Goal: Information Seeking & Learning: Check status

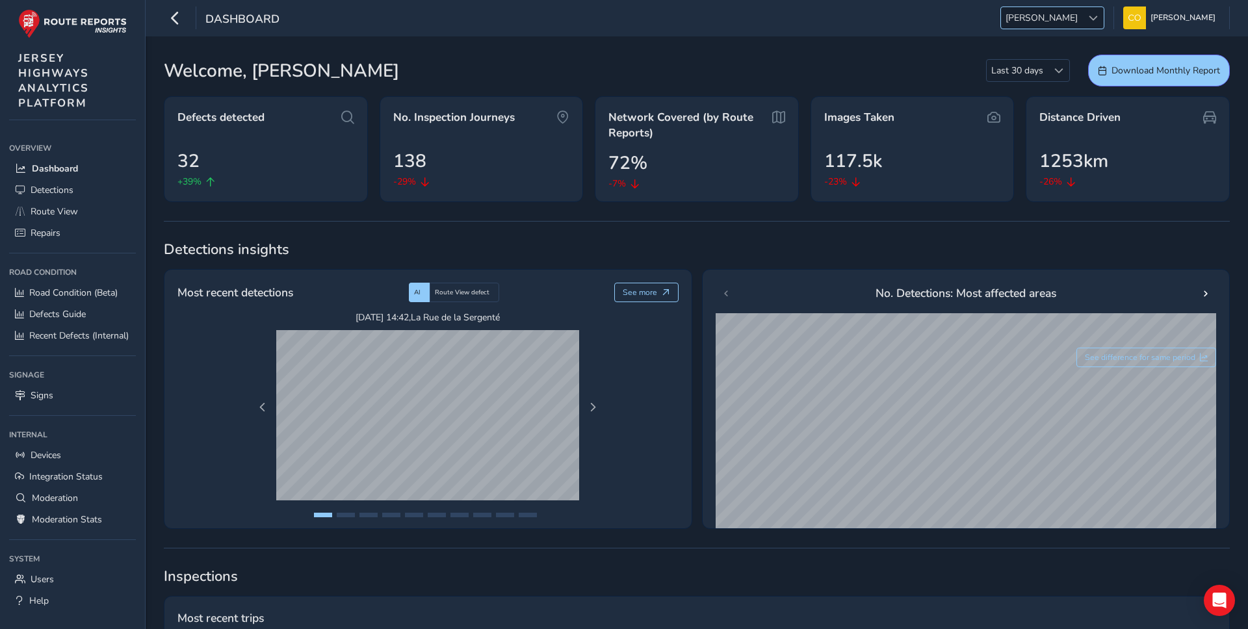
click at [1082, 18] on div at bounding box center [1092, 17] width 21 height 21
click at [1079, 93] on li "LAN" at bounding box center [1097, 89] width 90 height 21
click at [74, 211] on span "Route View" at bounding box center [54, 211] width 47 height 12
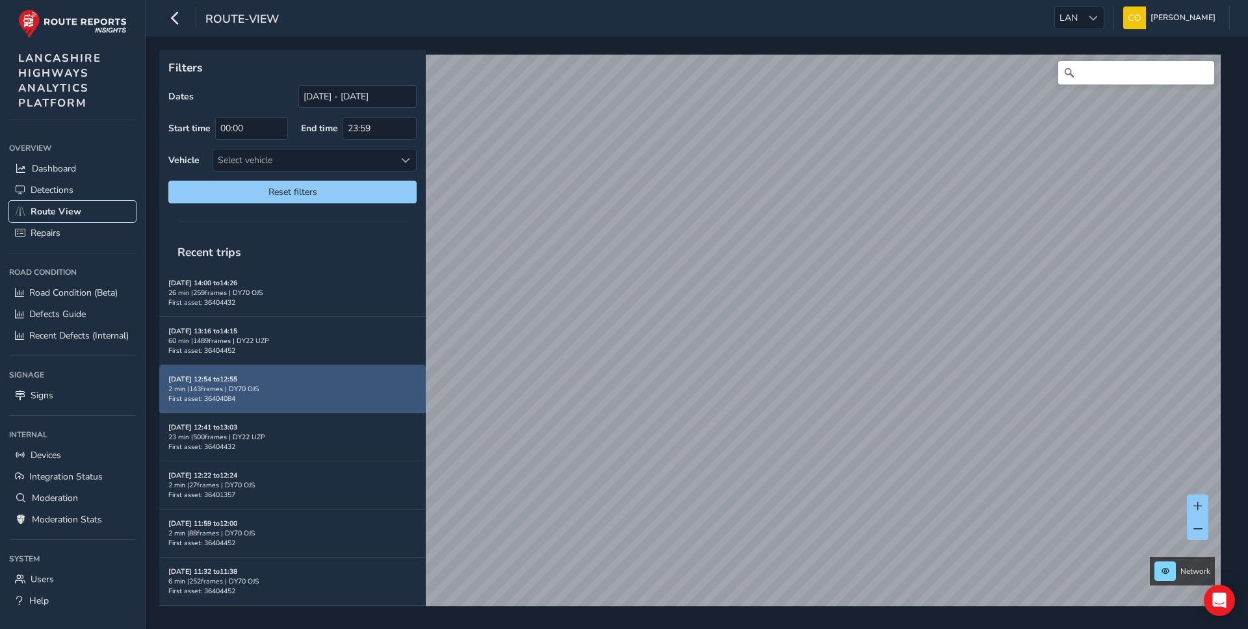
scroll to position [5, 0]
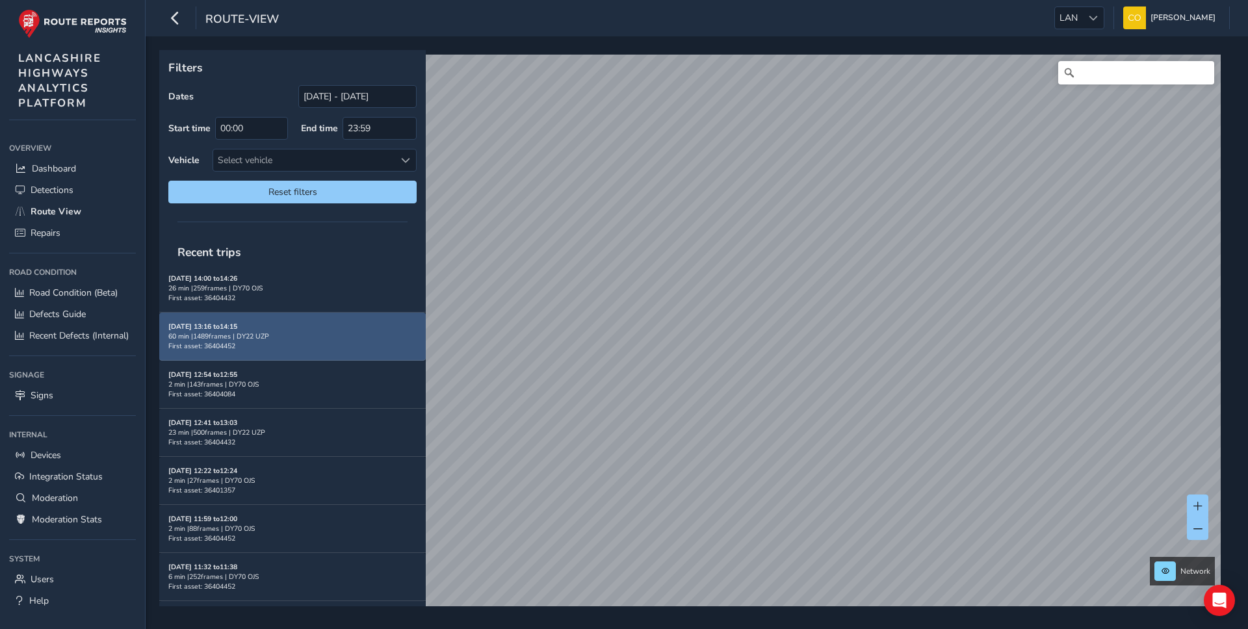
click at [340, 334] on div "60 min | 1489 frames | DY22 UZP" at bounding box center [292, 337] width 248 height 10
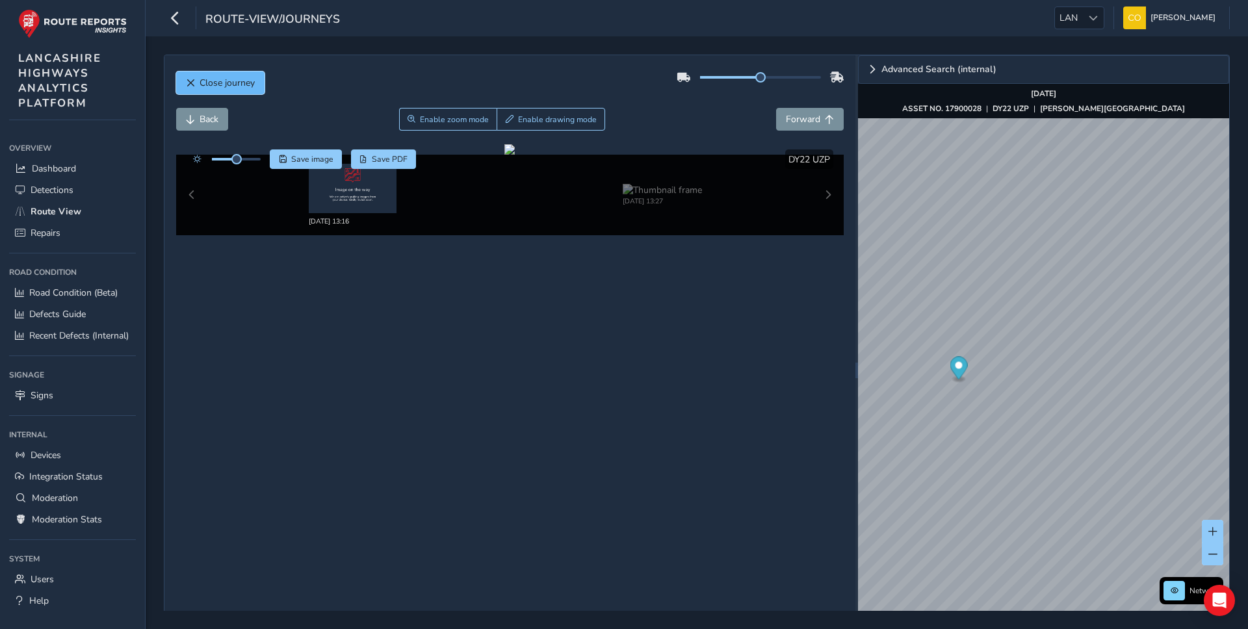
click at [236, 85] on span "Close journey" at bounding box center [227, 83] width 55 height 12
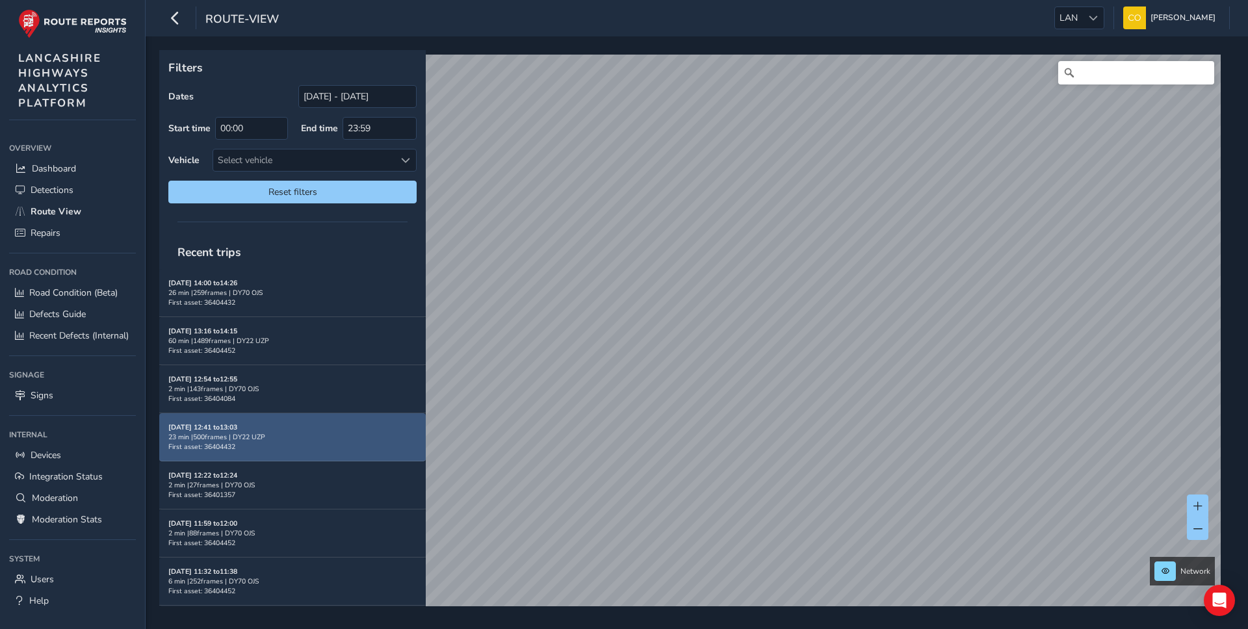
click at [319, 441] on div "[DATE] 12:41 to 13:03 23 min | 500 frames | DY22 UZP First asset: 36404432" at bounding box center [292, 437] width 248 height 29
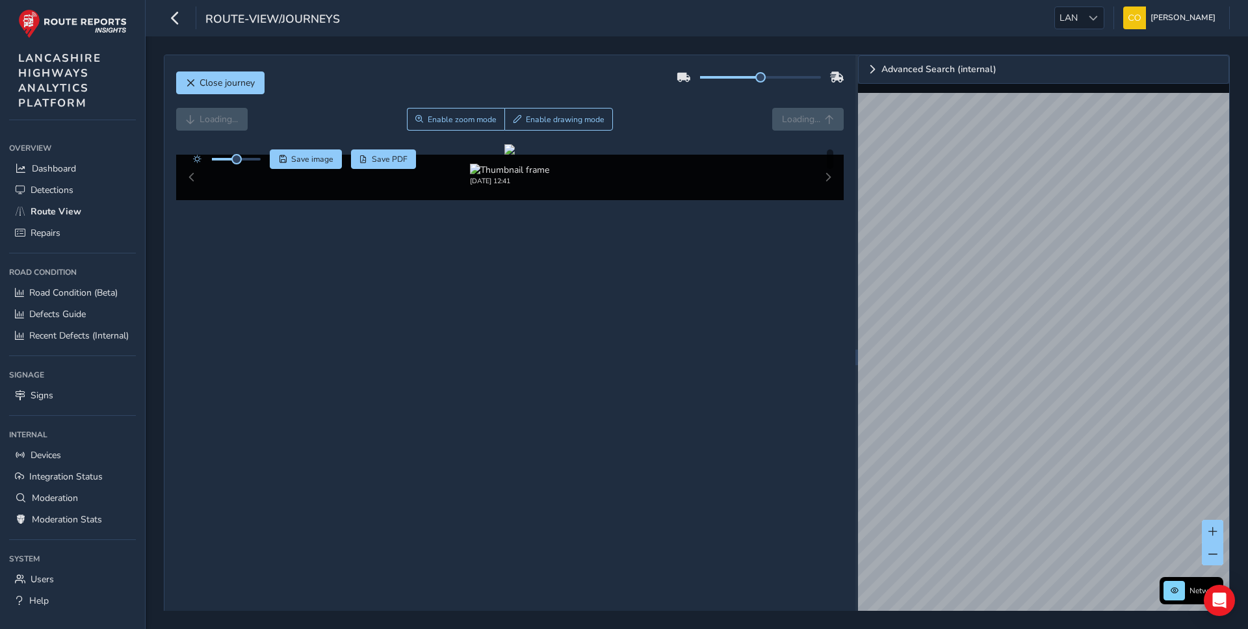
click at [677, 153] on div "Save image Save PDF Hide detections" at bounding box center [510, 160] width 668 height 20
click at [679, 137] on div "Loading... Enable zoom mode Enable drawing mode Loading..." at bounding box center [510, 126] width 668 height 36
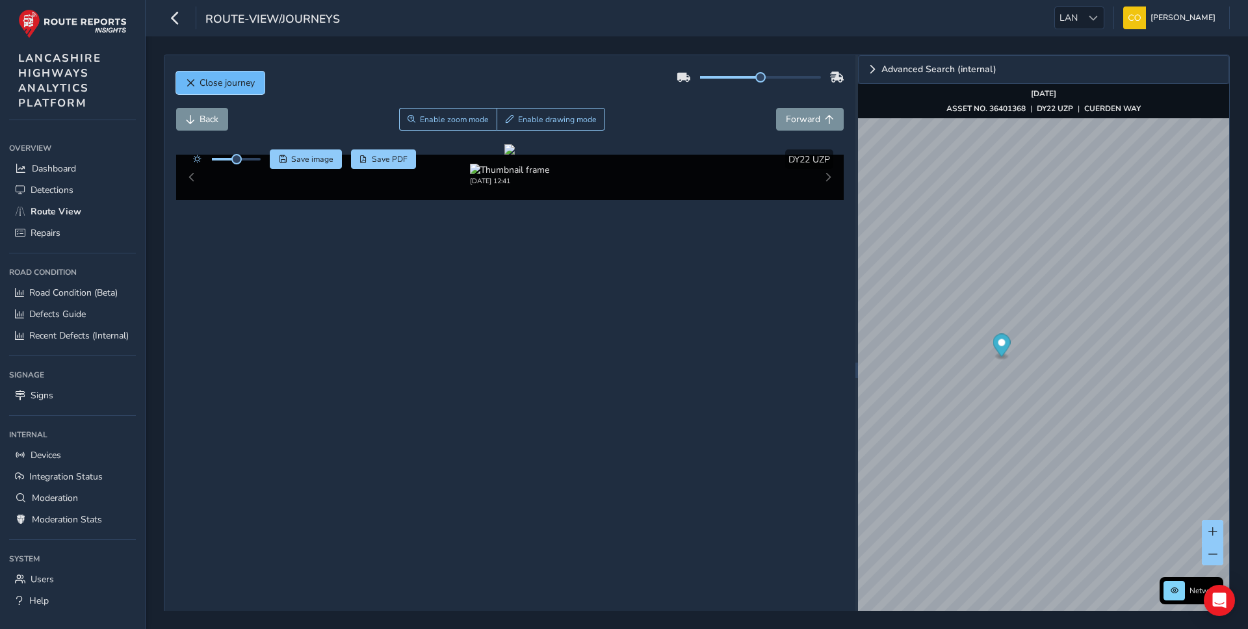
click at [215, 82] on span "Close journey" at bounding box center [227, 83] width 55 height 12
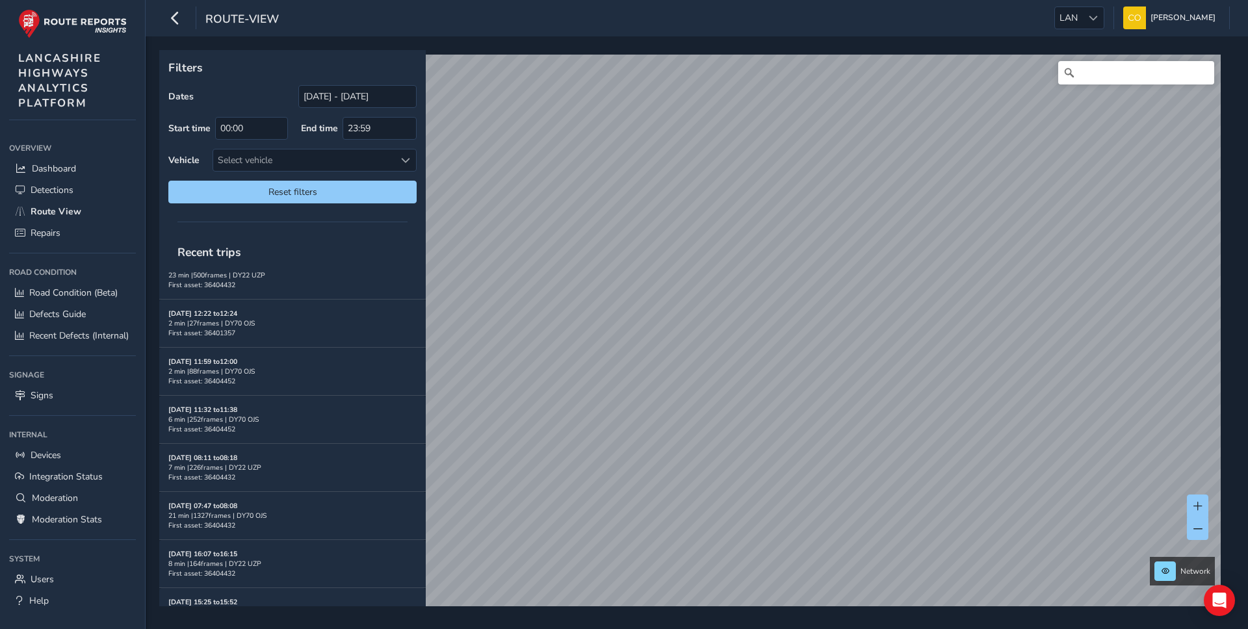
scroll to position [647, 0]
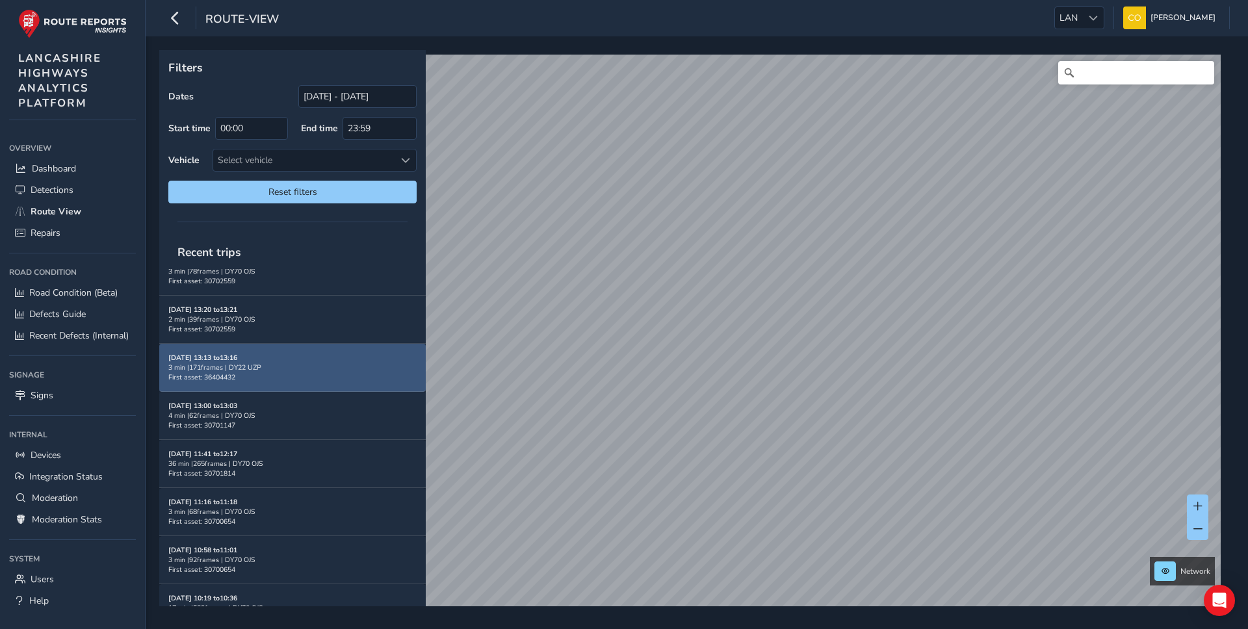
click at [318, 367] on div "3 min | 171 frames | DY22 UZP" at bounding box center [292, 368] width 248 height 10
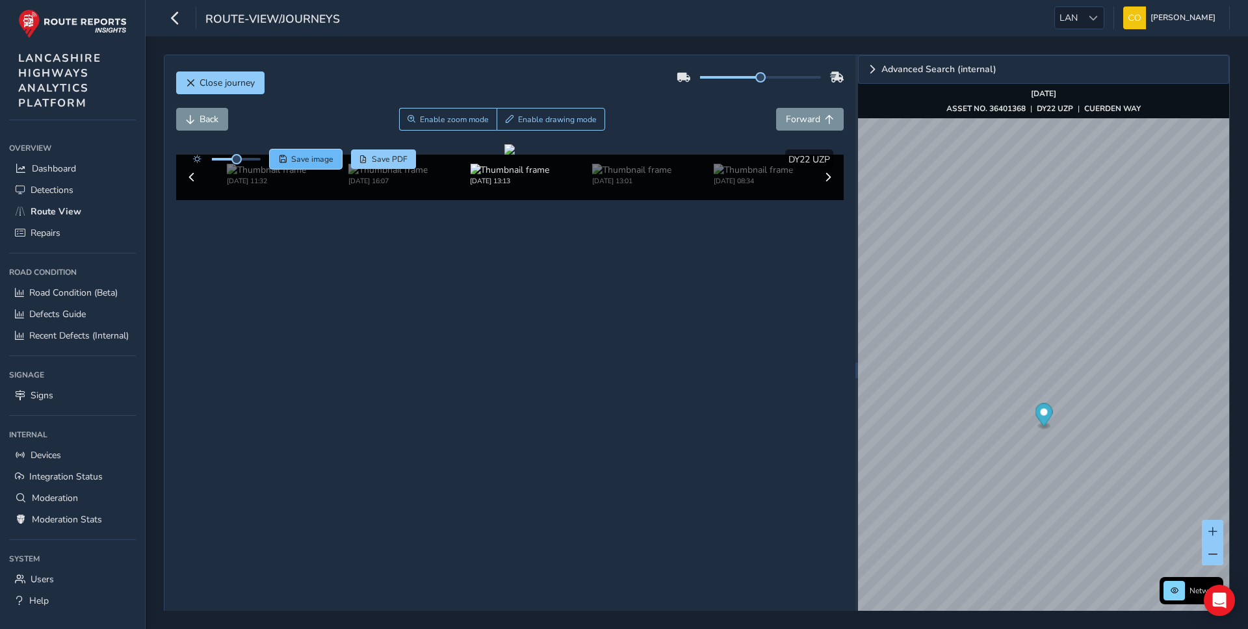
click at [319, 163] on span "Save image" at bounding box center [312, 159] width 42 height 10
click at [258, 111] on div "Back Enable zoom mode Enable drawing mode Forward" at bounding box center [510, 119] width 668 height 23
click at [244, 86] on span "Close journey" at bounding box center [227, 83] width 55 height 12
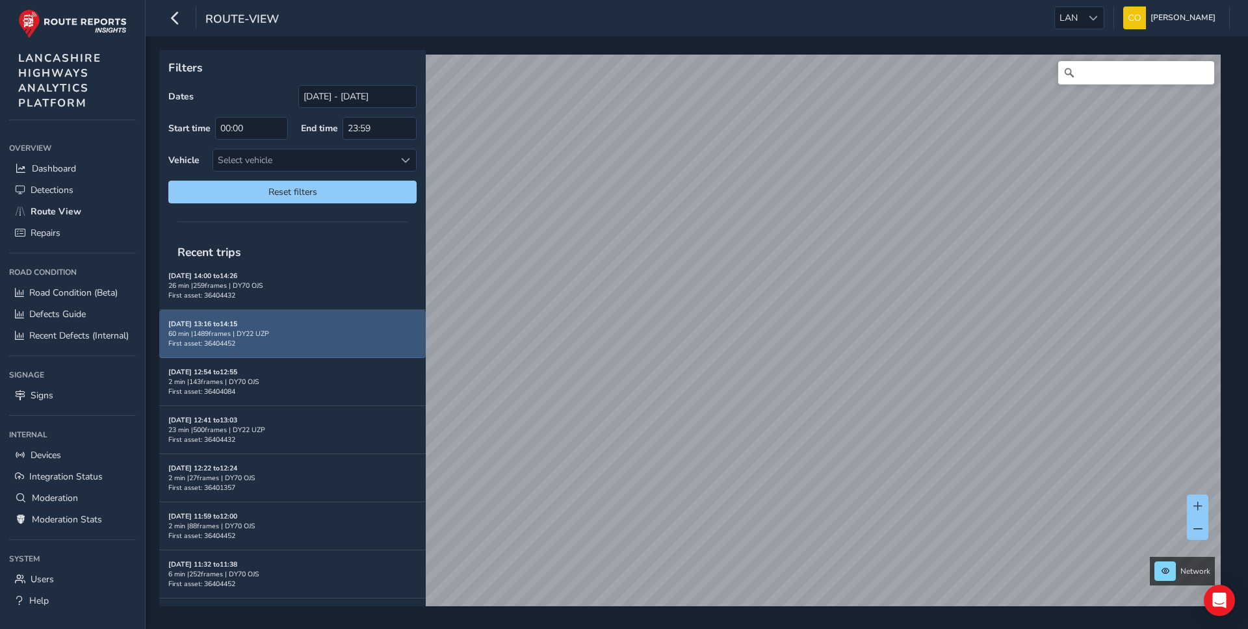
scroll to position [10, 0]
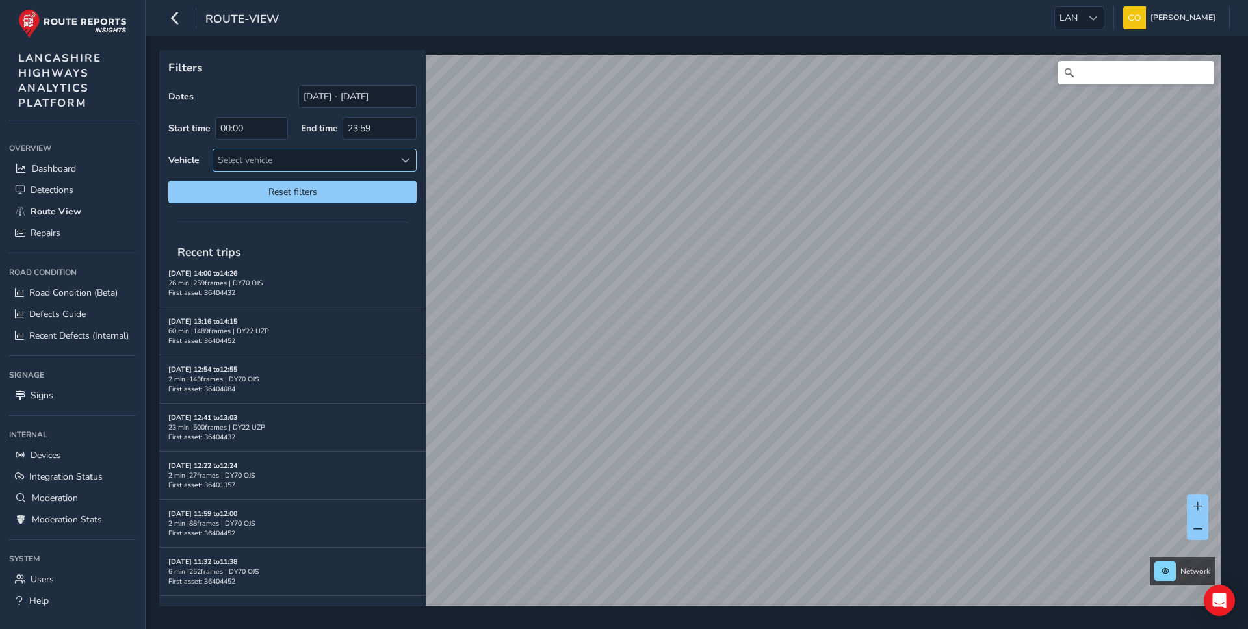
click at [298, 163] on div "Select vehicle" at bounding box center [303, 160] width 181 height 21
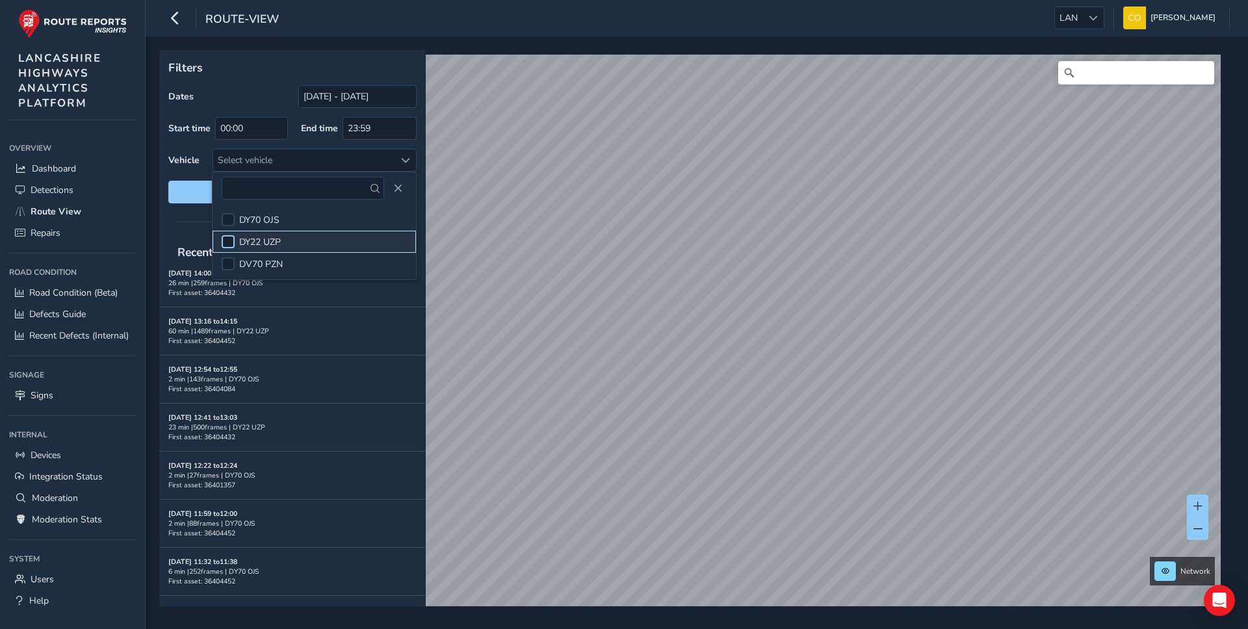
click at [230, 239] on div at bounding box center [228, 241] width 13 height 13
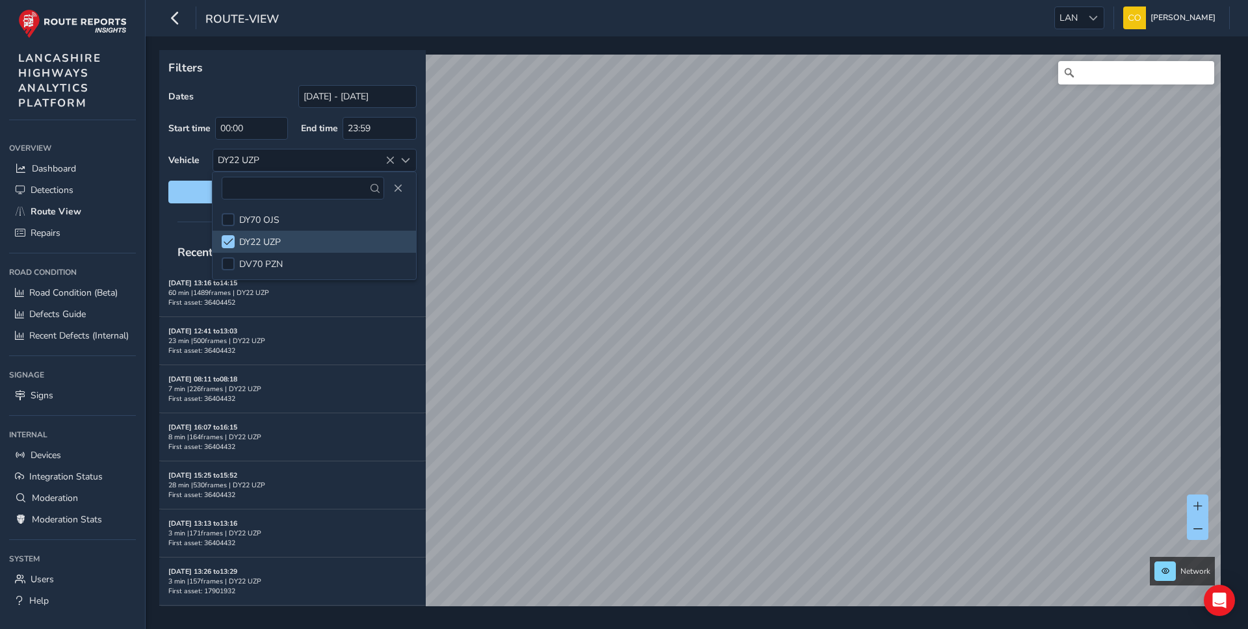
click at [180, 228] on div at bounding box center [292, 222] width 267 height 18
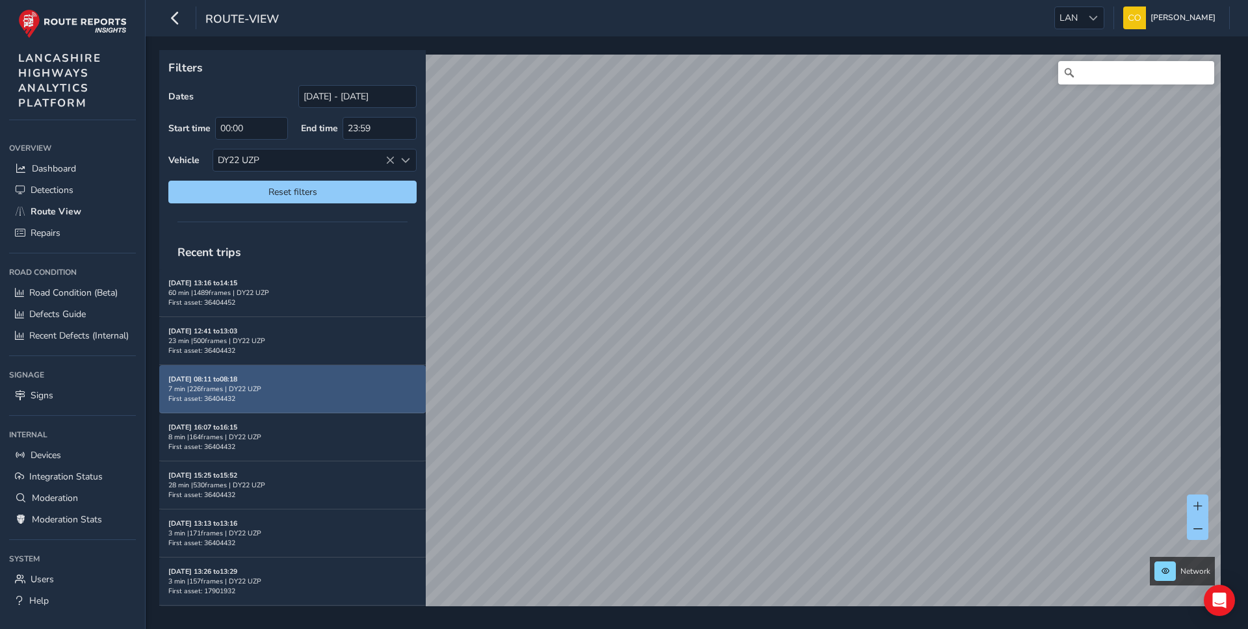
click at [343, 395] on div "[DATE] 08:11 to 08:18 7 min | 226 frames | DY22 UZP First asset: 36404432" at bounding box center [292, 388] width 248 height 29
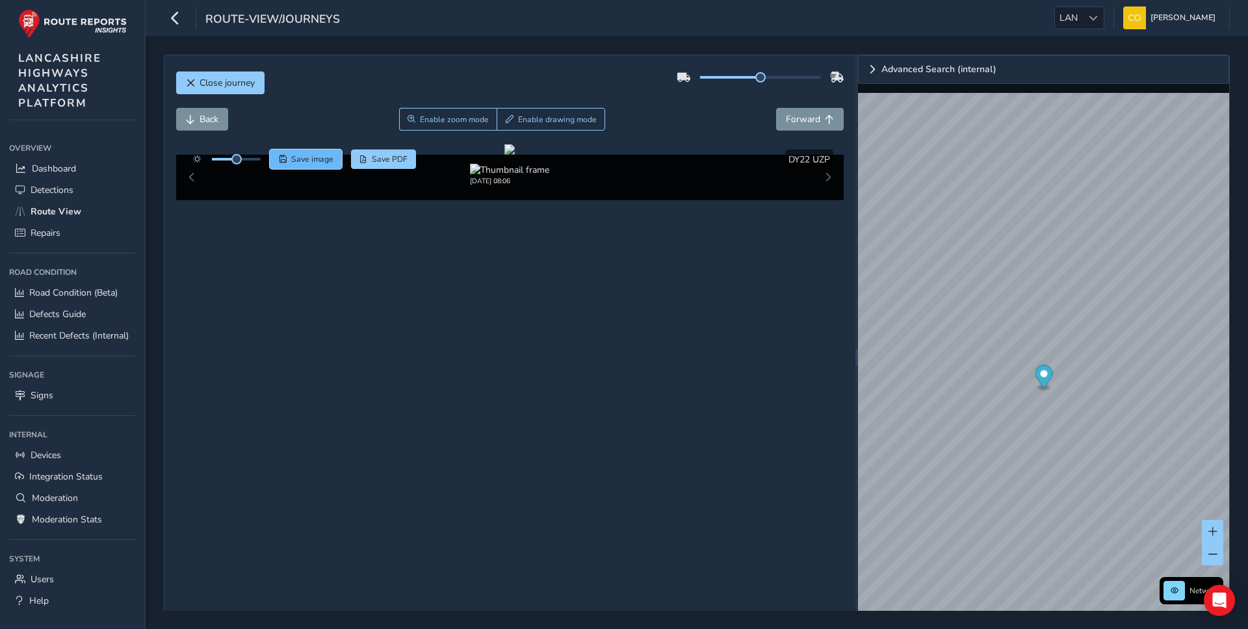
click at [319, 161] on span "Save image" at bounding box center [312, 159] width 42 height 10
click at [515, 155] on div at bounding box center [509, 149] width 10 height 10
drag, startPoint x: 760, startPoint y: 77, endPoint x: 814, endPoint y: 77, distance: 54.0
click at [770, 77] on span at bounding box center [765, 77] width 10 height 10
click at [685, 98] on div "Close journey" at bounding box center [510, 88] width 668 height 42
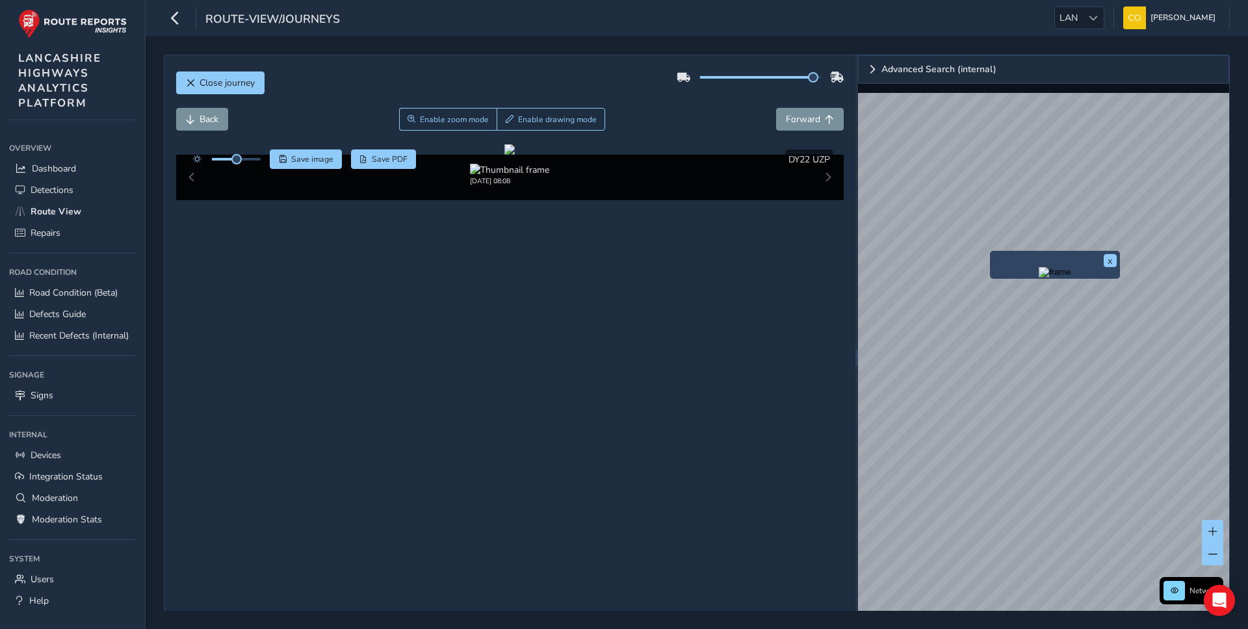
click at [993, 254] on div "x" at bounding box center [1055, 264] width 124 height 21
click at [1039, 278] on img "Preview frame" at bounding box center [1055, 272] width 33 height 10
click at [681, 131] on div "Back Enable zoom mode Enable drawing mode Forward" at bounding box center [510, 126] width 668 height 36
click at [1068, 265] on div "x" at bounding box center [1021, 267] width 124 height 21
click at [1071, 265] on button "x" at bounding box center [1075, 263] width 13 height 13
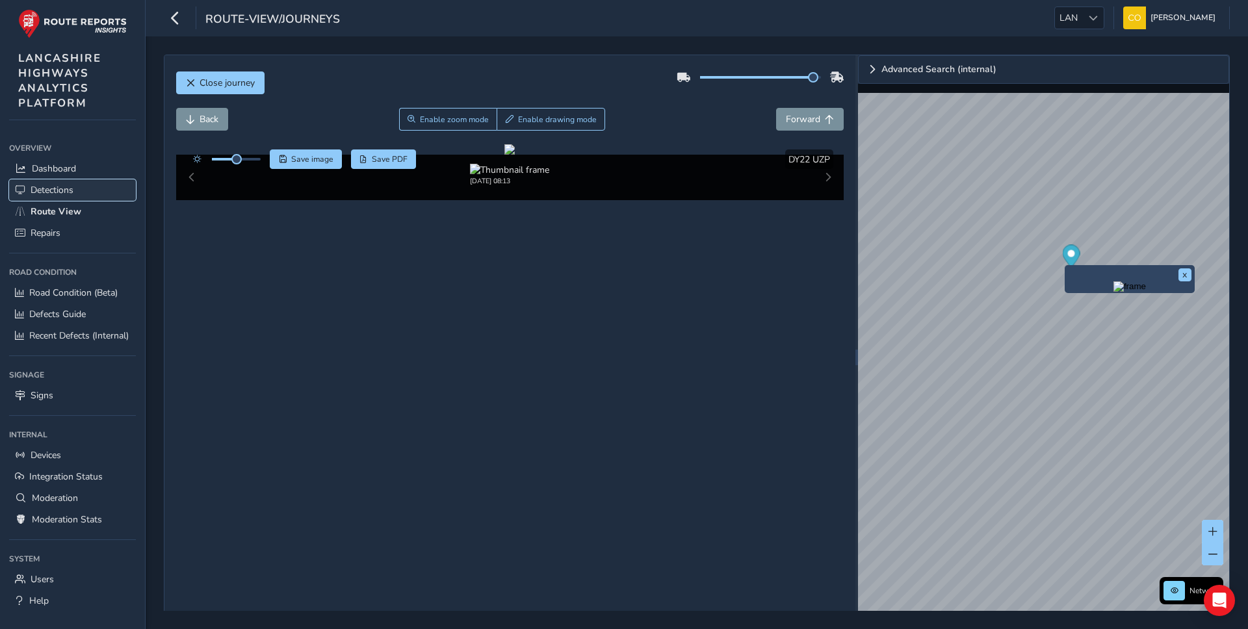
click at [58, 188] on span "Detections" at bounding box center [52, 190] width 43 height 12
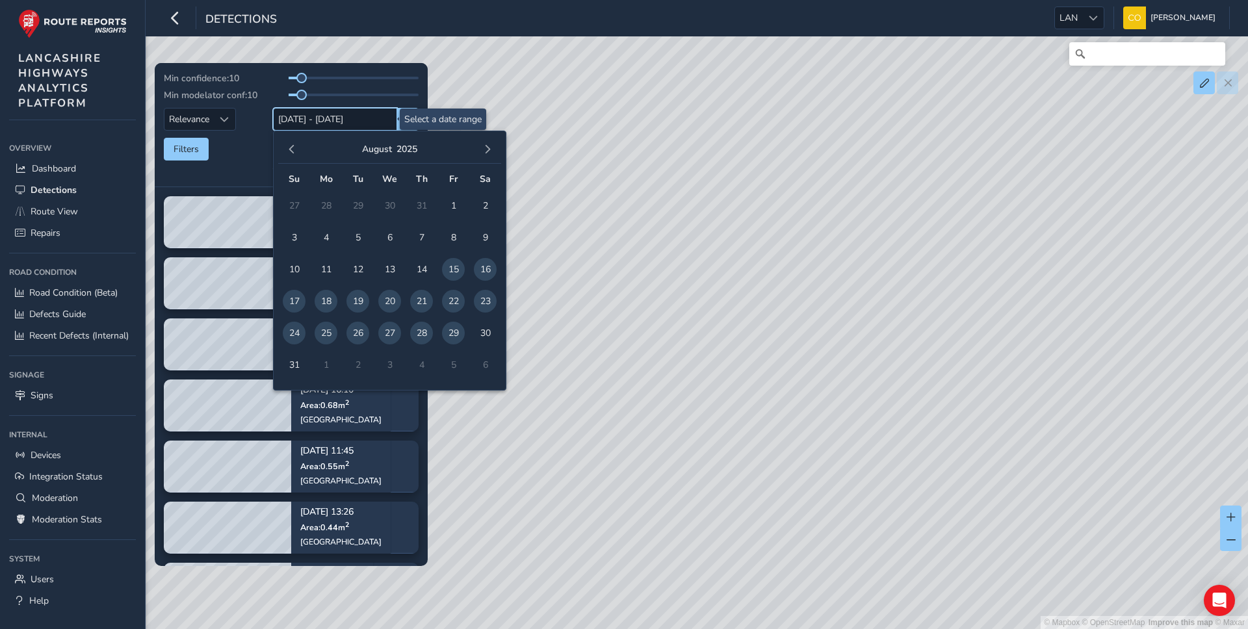
click at [335, 114] on input "[DATE] - [DATE]" at bounding box center [335, 119] width 124 height 23
click at [424, 334] on span "28" at bounding box center [421, 333] width 23 height 23
type input "[DATE]"
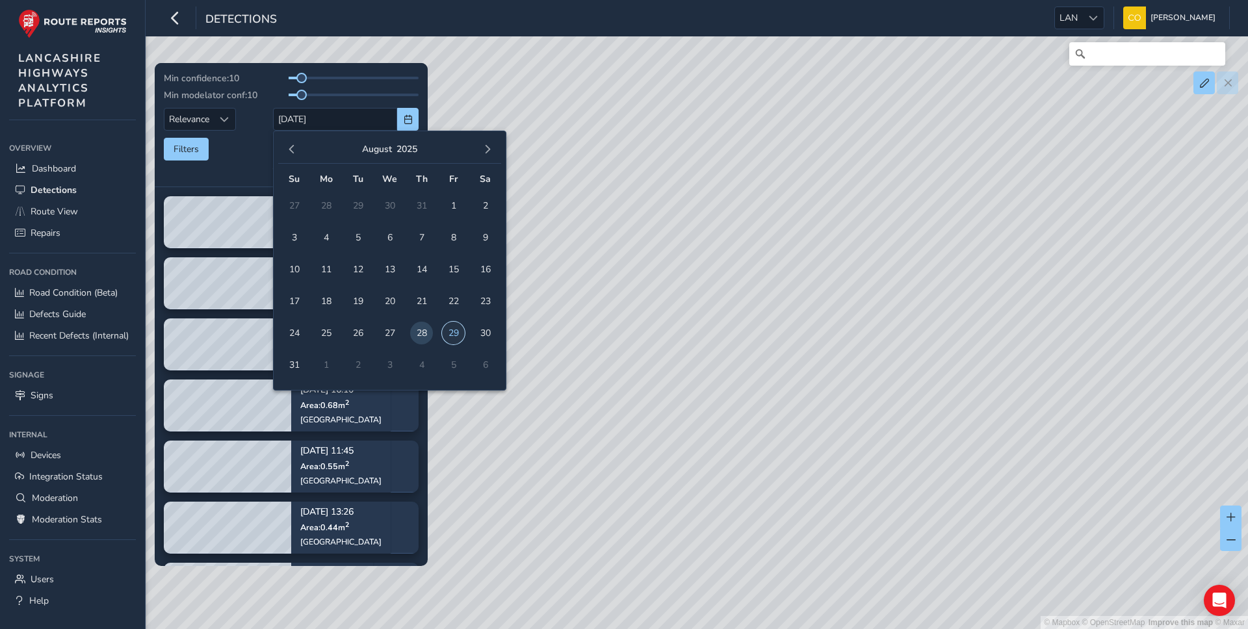
click at [451, 337] on span "29" at bounding box center [453, 333] width 23 height 23
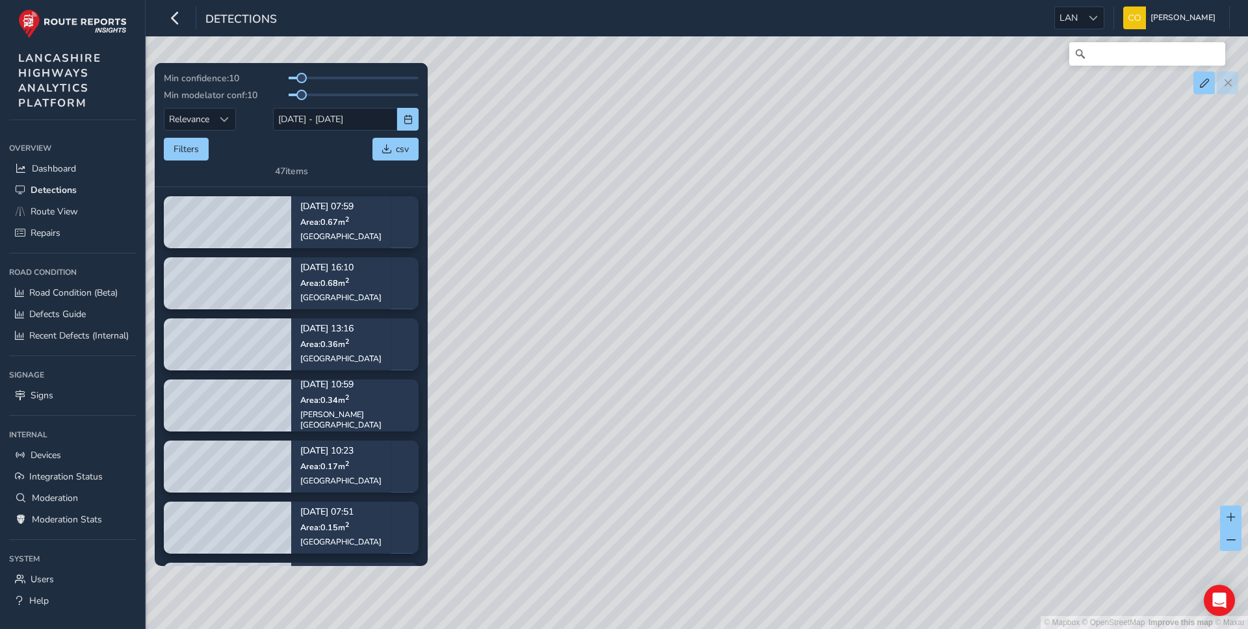
click at [216, 140] on div "Filters csv" at bounding box center [291, 149] width 255 height 23
click at [196, 144] on button "Filters" at bounding box center [186, 149] width 45 height 23
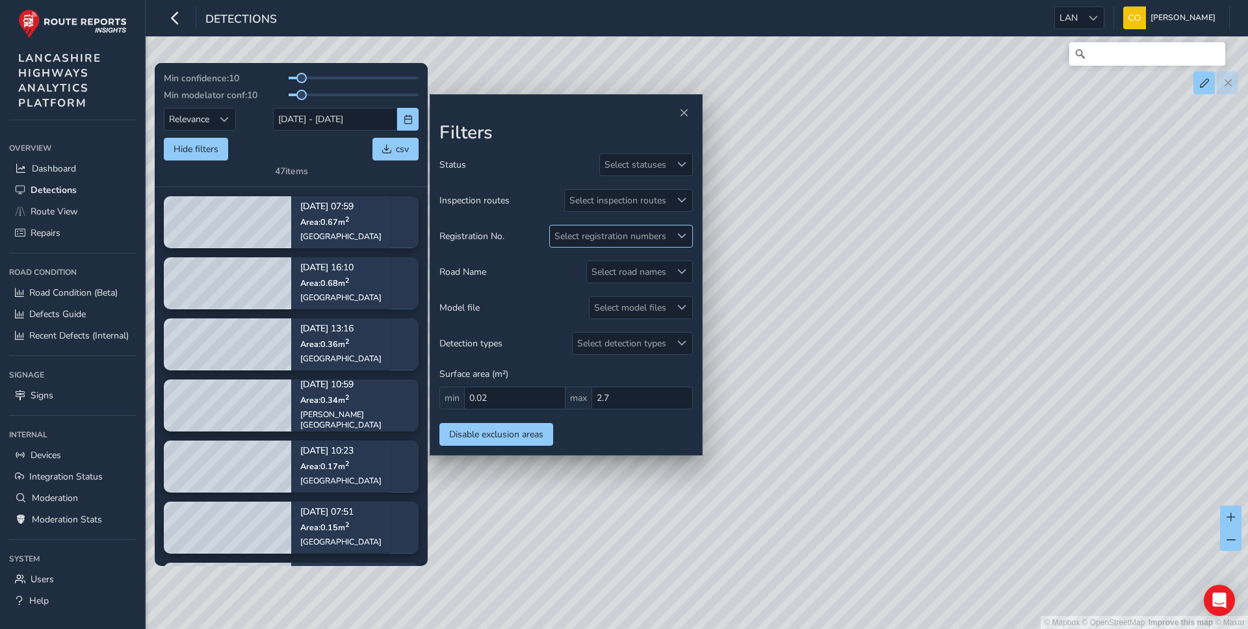
click at [627, 226] on div "Select registration numbers" at bounding box center [610, 236] width 121 height 21
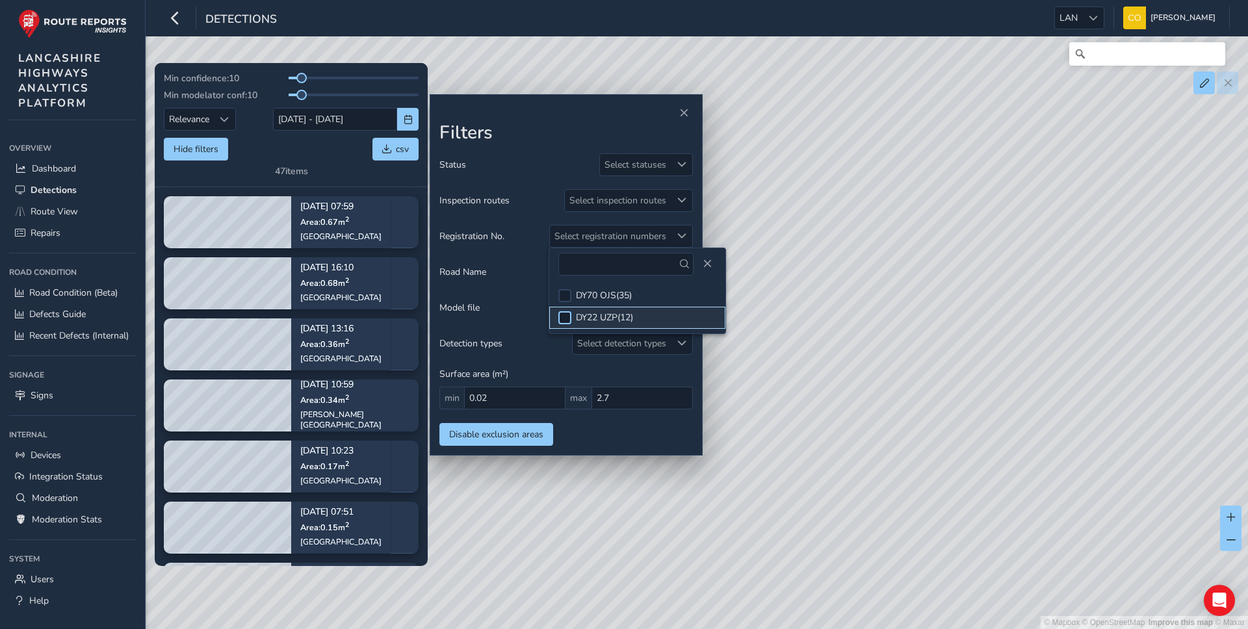
click at [569, 320] on div at bounding box center [564, 317] width 13 height 13
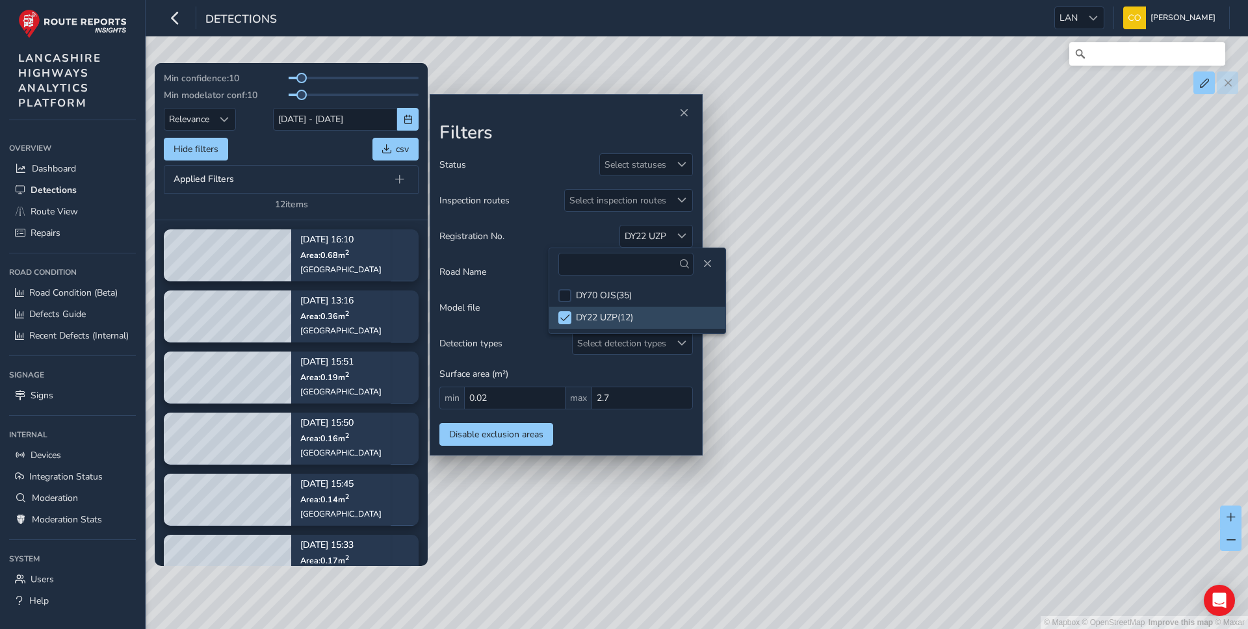
click at [392, 222] on tbody "[DATE] 16:10 Area: 0.68 m 2 [GEOGRAPHIC_DATA] [DATE] 13:16 Area: 0.36 m [GEOGRA…" at bounding box center [291, 591] width 273 height 742
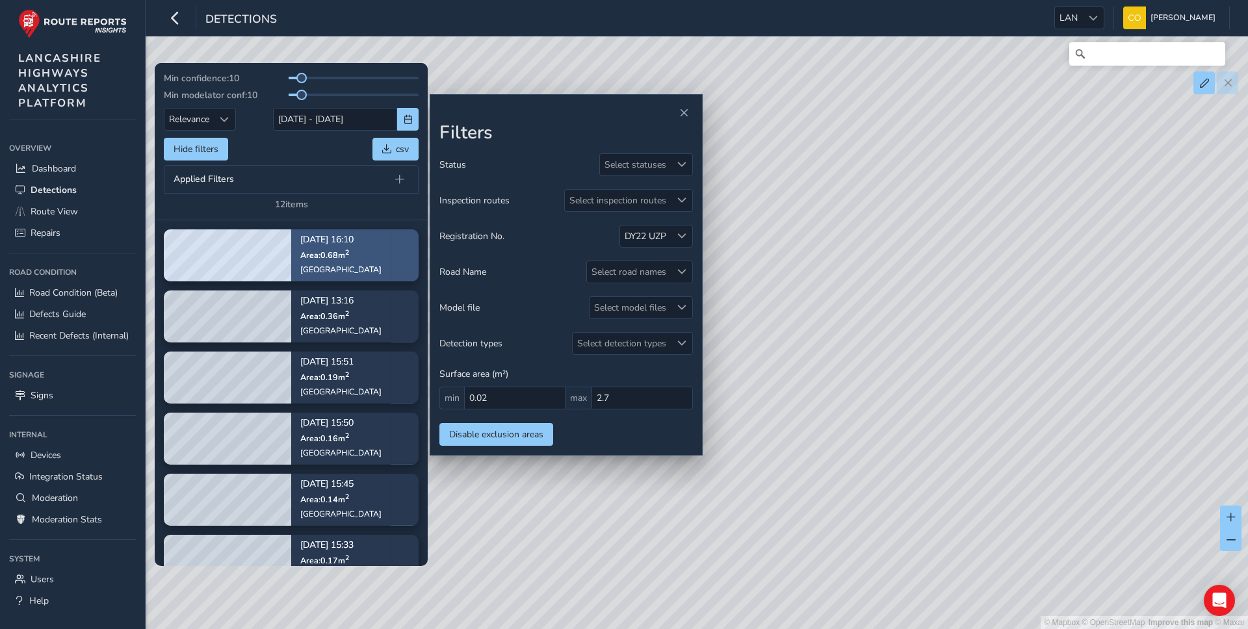
click at [359, 266] on div "[GEOGRAPHIC_DATA]" at bounding box center [340, 269] width 81 height 10
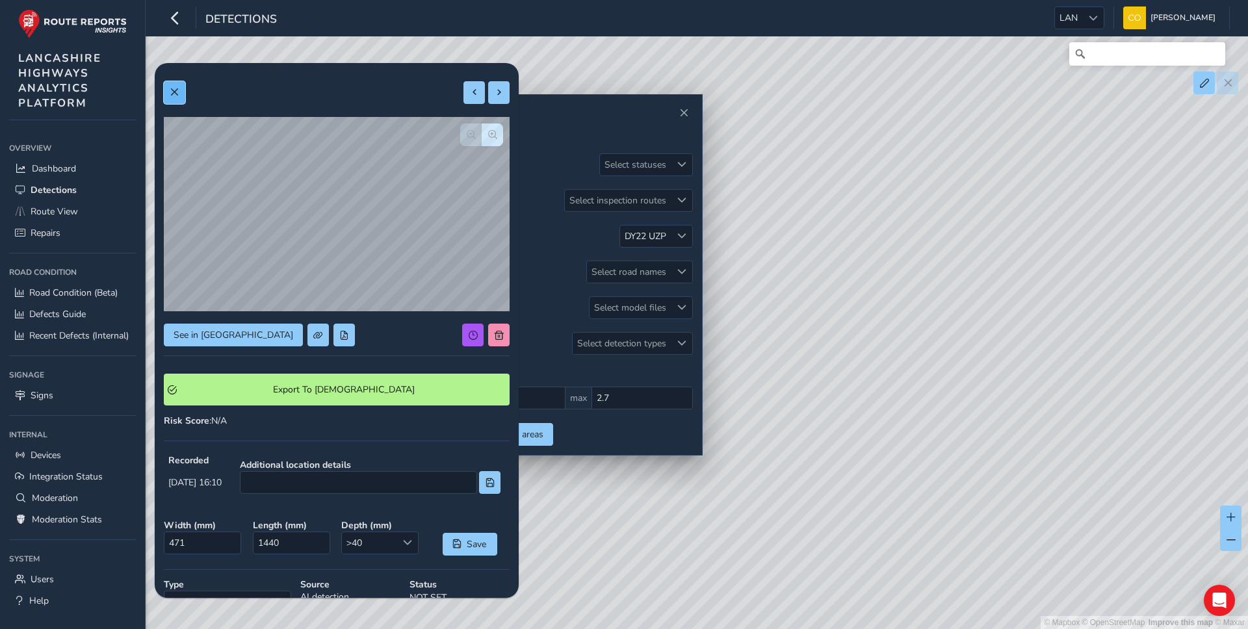
click at [176, 97] on button at bounding box center [174, 92] width 21 height 23
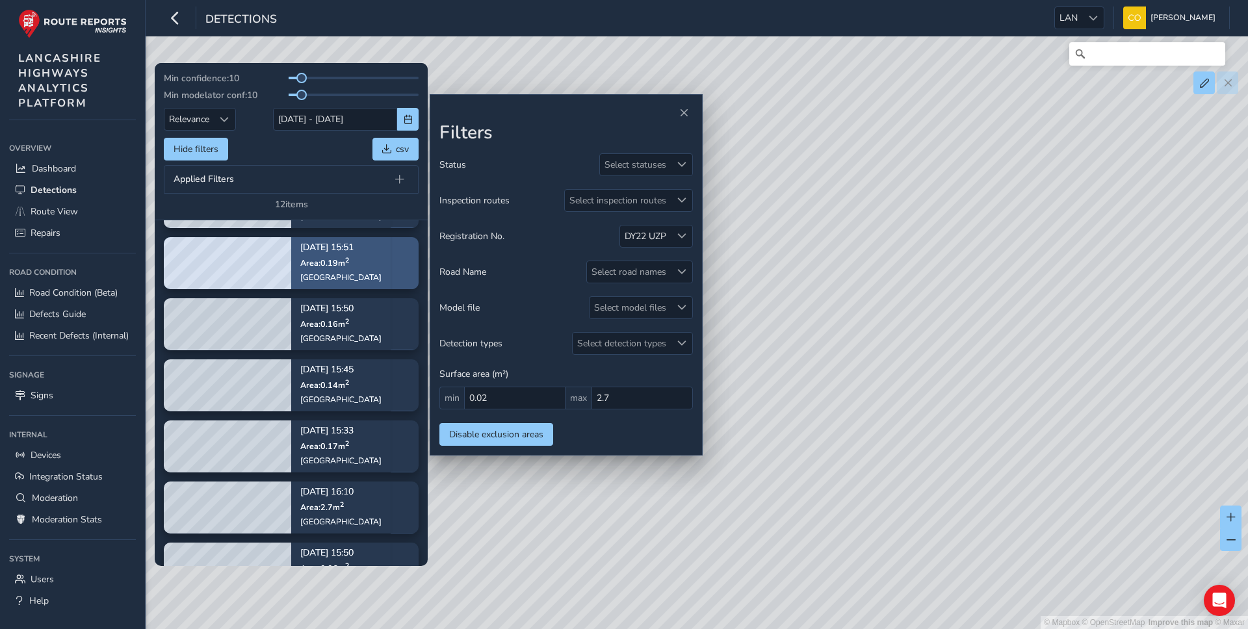
scroll to position [116, 0]
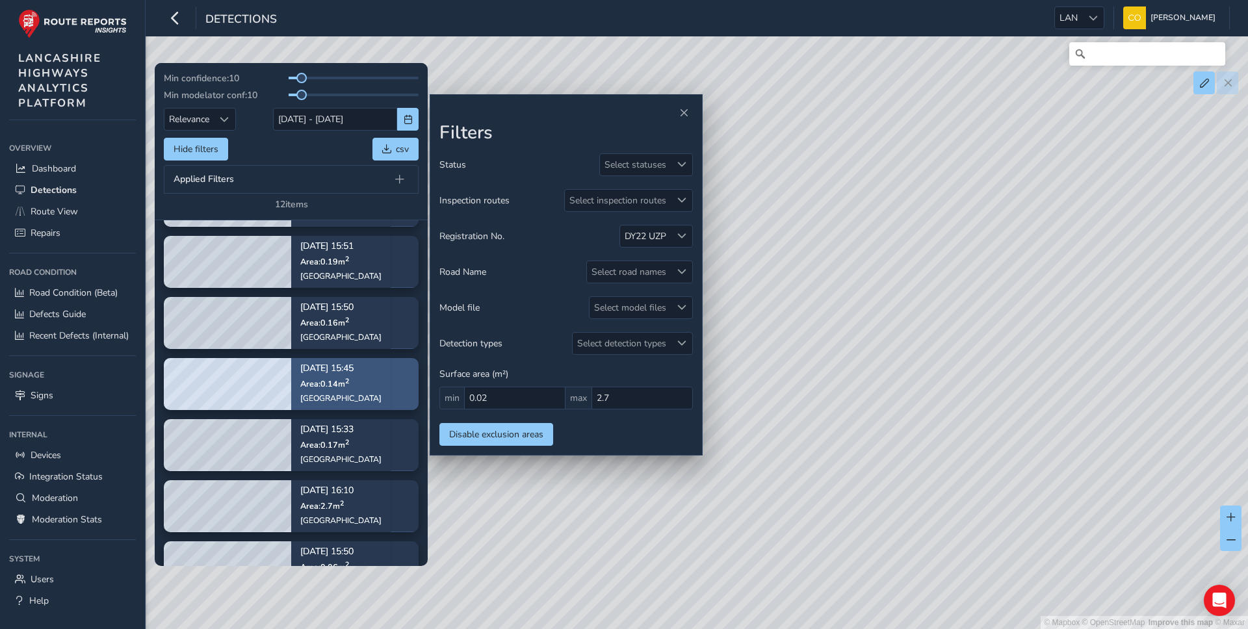
click at [325, 389] on div "[DATE] 15:45 Area: 0.14 m [STREET_ADDRESS]" at bounding box center [340, 383] width 81 height 57
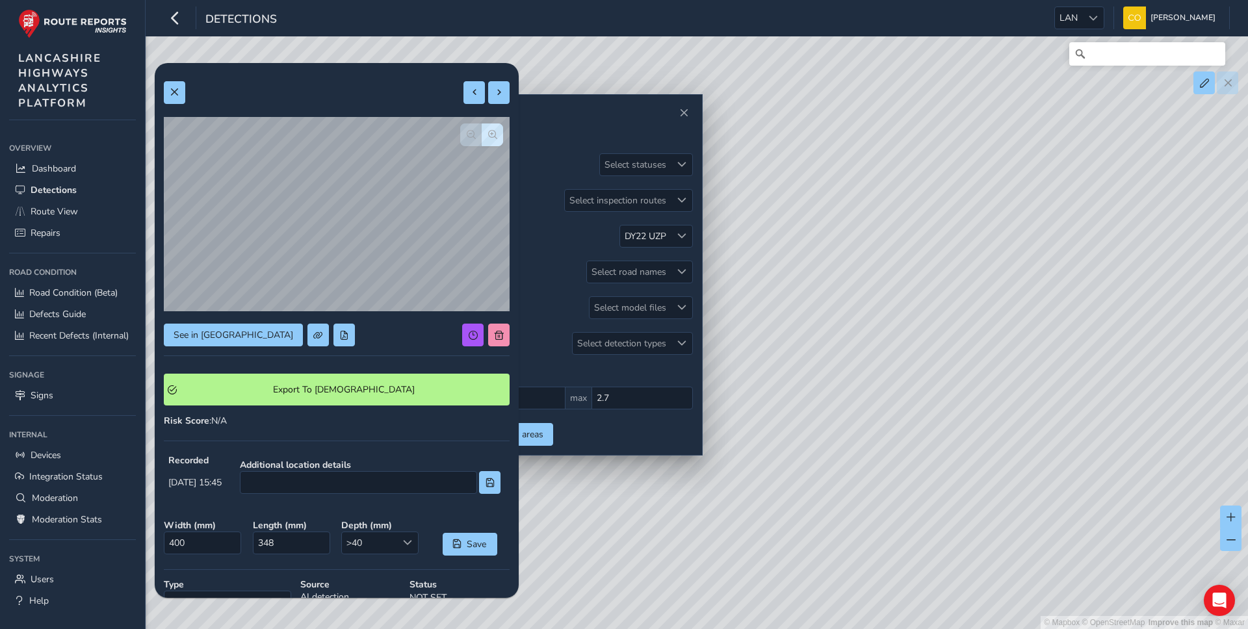
click at [187, 98] on div at bounding box center [337, 92] width 346 height 23
click at [491, 131] on span "button" at bounding box center [492, 134] width 9 height 9
click at [477, 133] on button "button" at bounding box center [470, 135] width 21 height 23
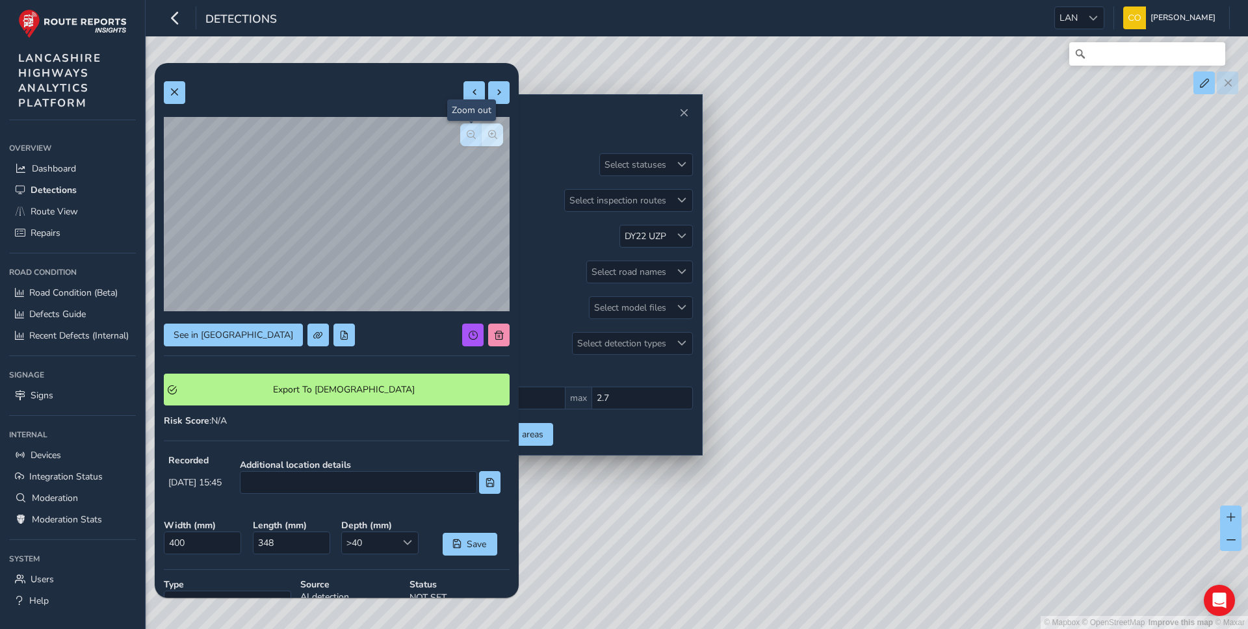
click at [477, 133] on button "button" at bounding box center [470, 135] width 21 height 23
click at [170, 96] on span at bounding box center [174, 92] width 9 height 9
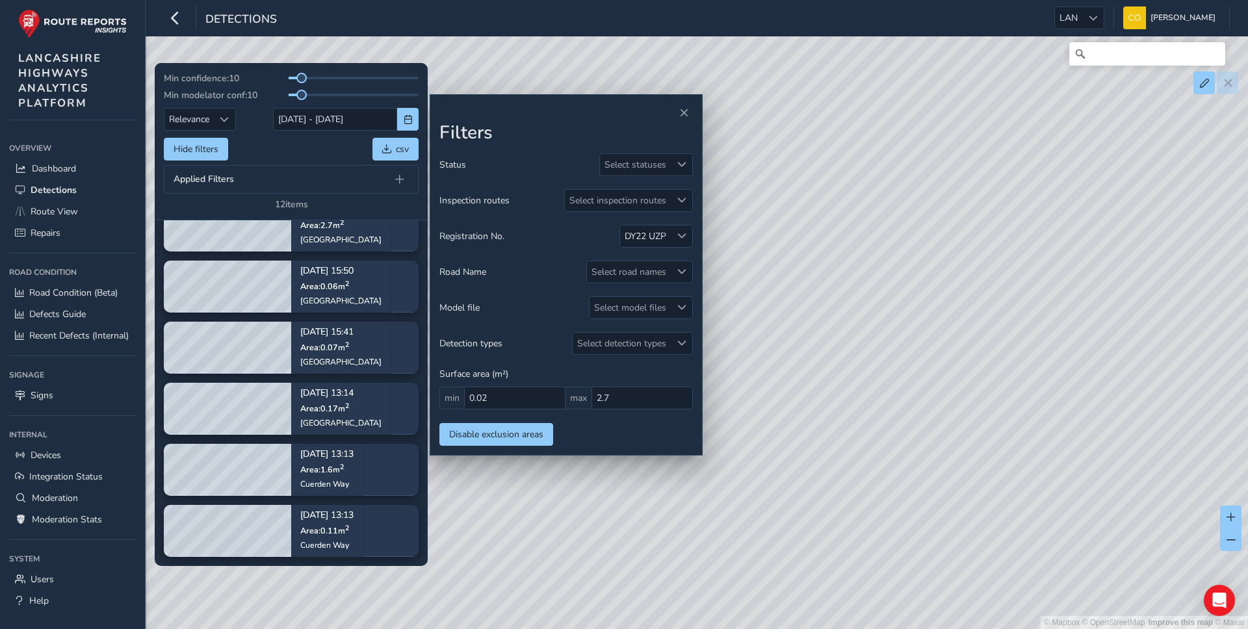
scroll to position [369, 0]
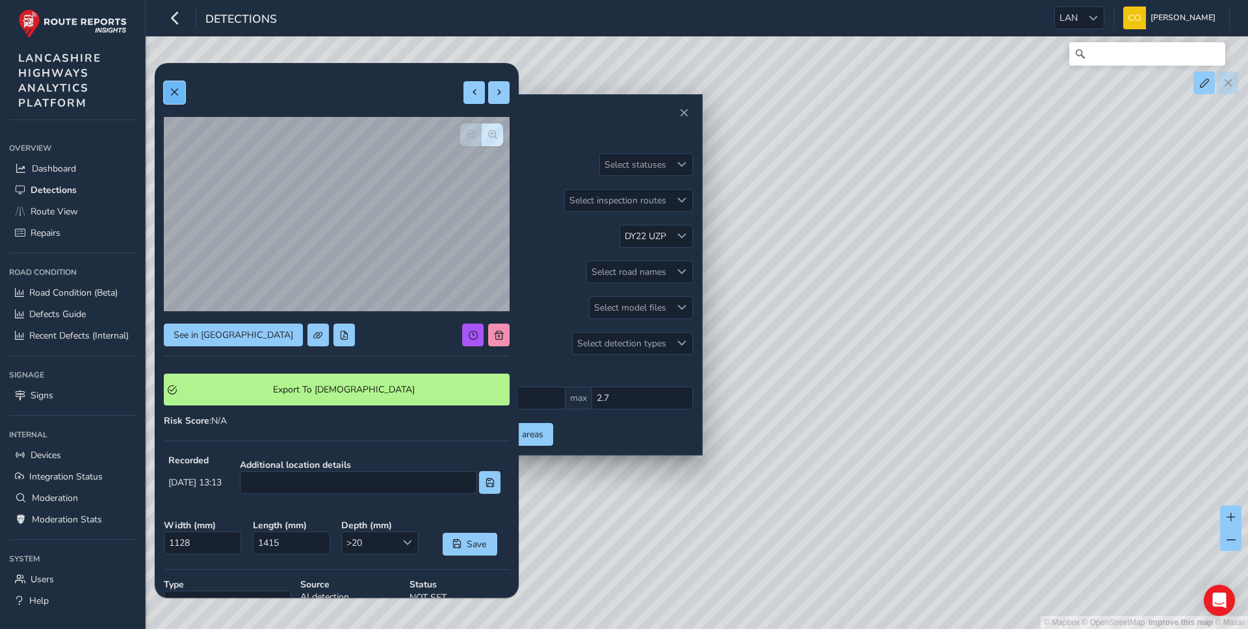
click at [179, 102] on button at bounding box center [174, 92] width 21 height 23
